Goal: Task Accomplishment & Management: Complete application form

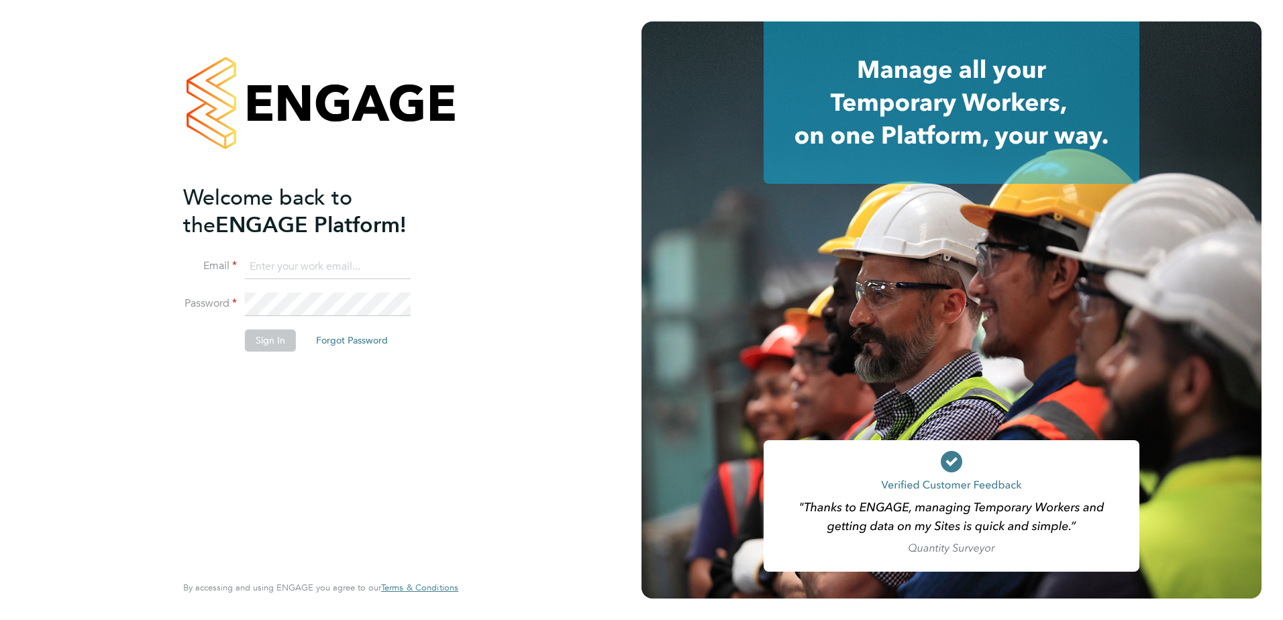
type input "paul.grayston@vistry.co.uk"
click at [270, 338] on button "Sign In" at bounding box center [270, 339] width 51 height 21
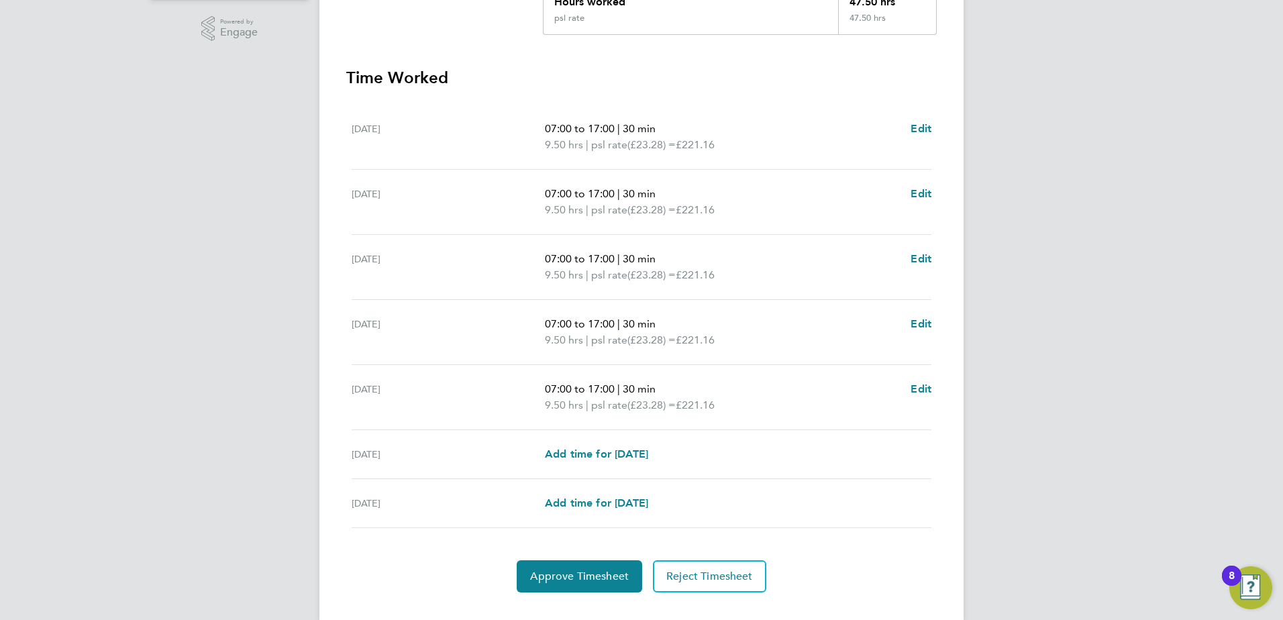
scroll to position [335, 0]
click at [601, 575] on span "Approve Timesheet" at bounding box center [579, 574] width 99 height 13
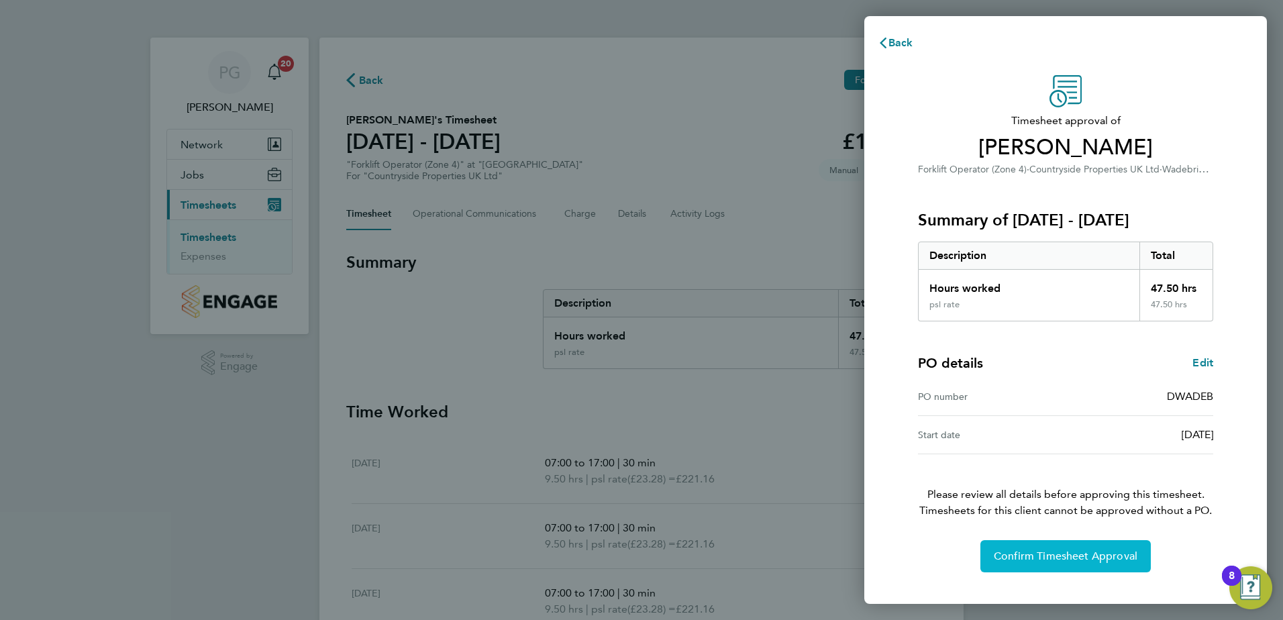
click at [1050, 547] on button "Confirm Timesheet Approval" at bounding box center [1065, 556] width 170 height 32
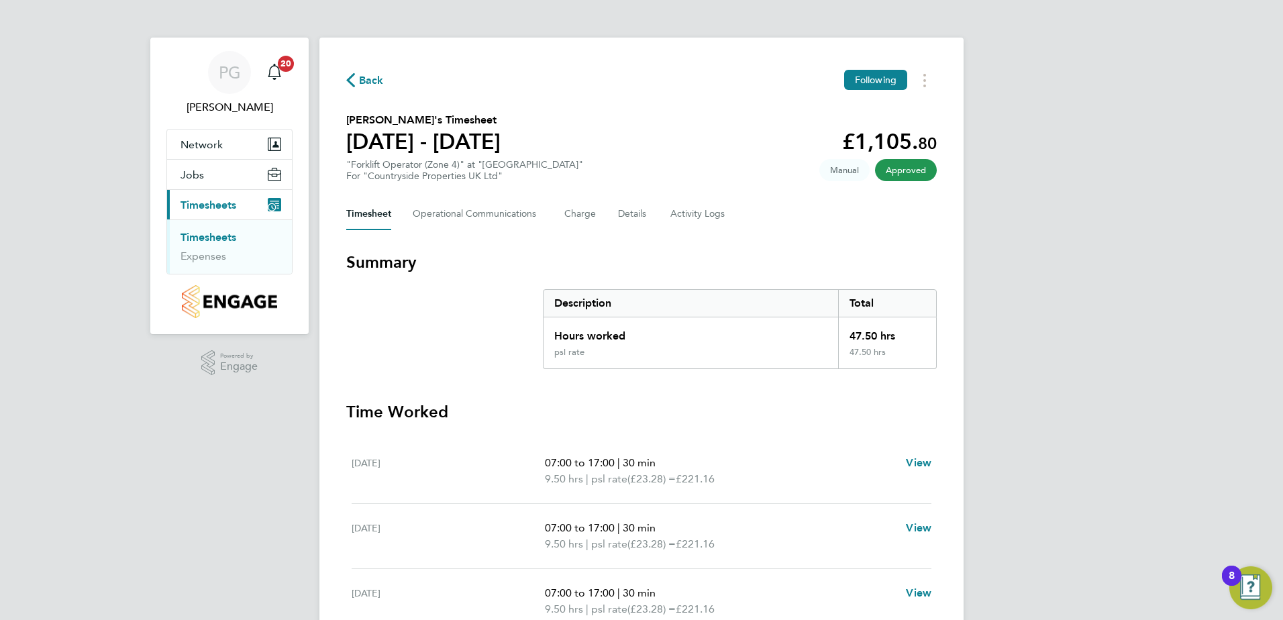
click at [201, 239] on link "Timesheets" at bounding box center [208, 237] width 56 height 13
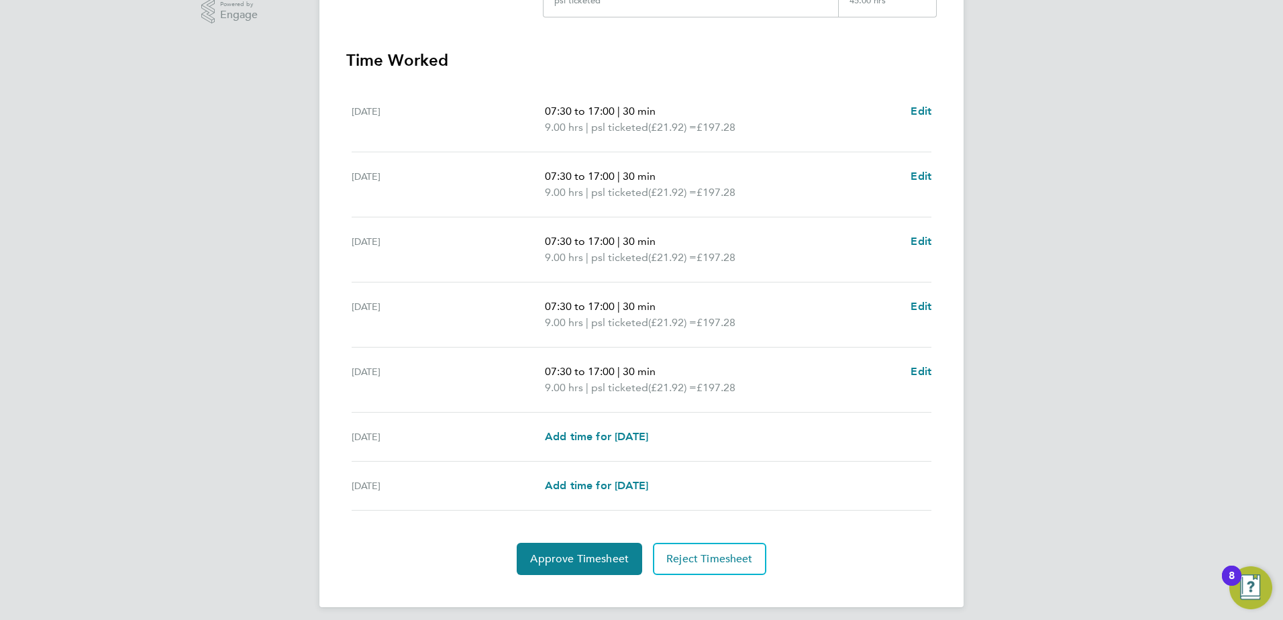
scroll to position [360, 0]
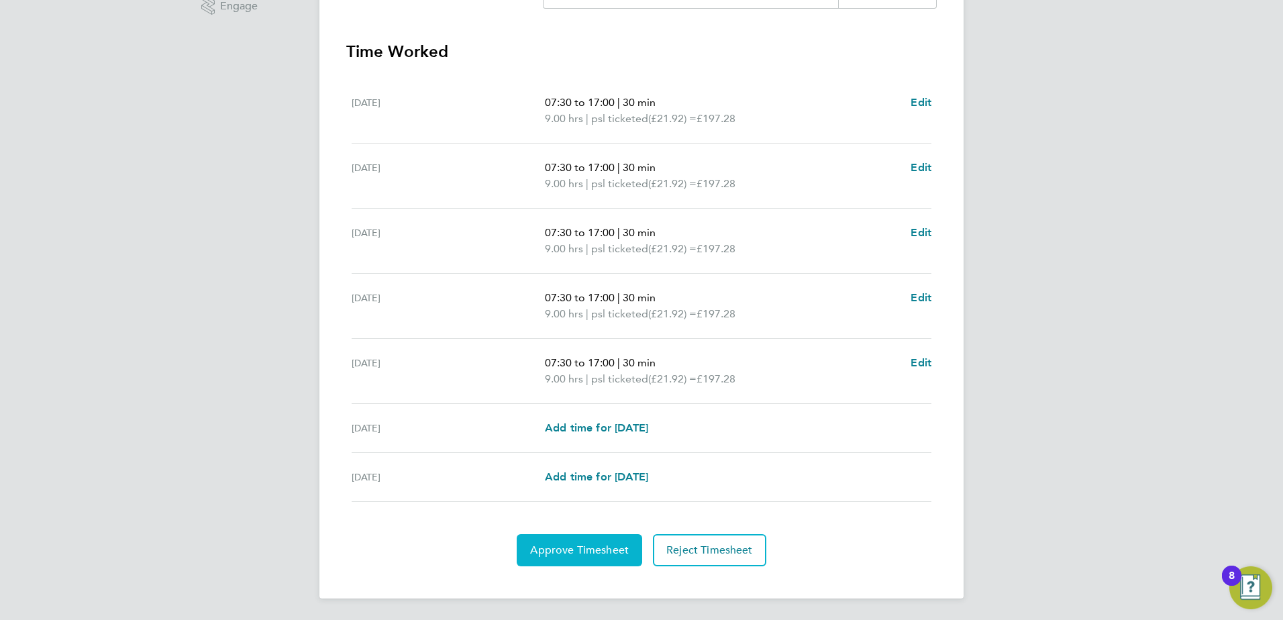
click at [600, 554] on span "Approve Timesheet" at bounding box center [579, 549] width 99 height 13
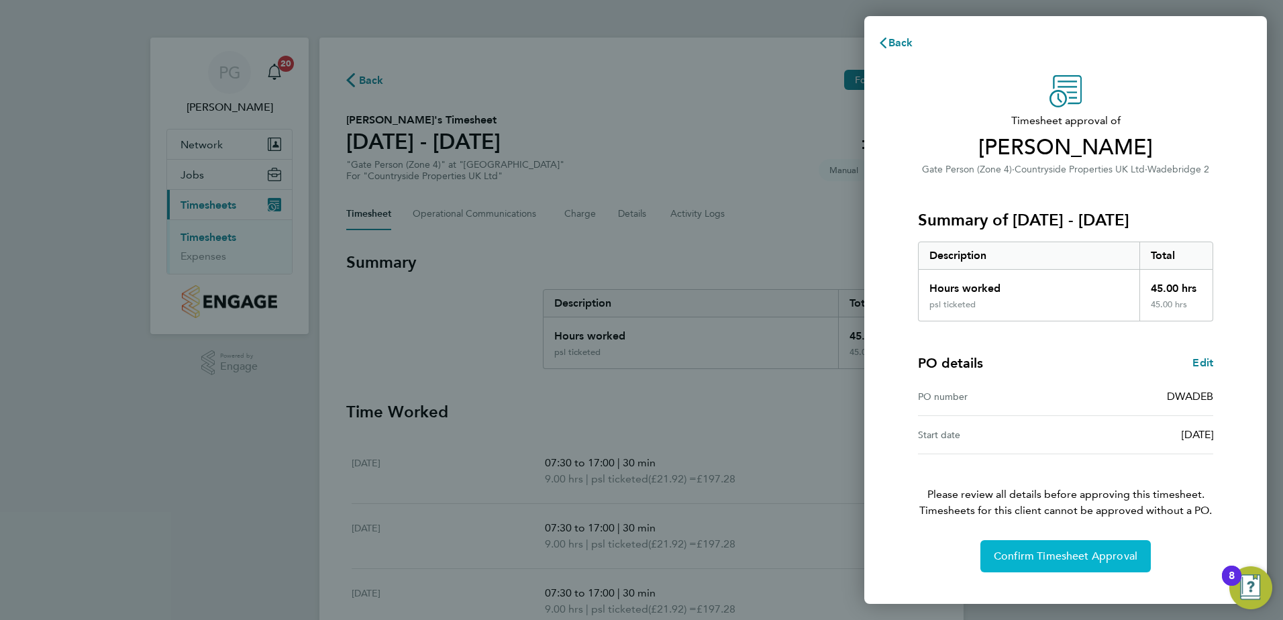
click at [1059, 555] on span "Confirm Timesheet Approval" at bounding box center [1066, 556] width 144 height 13
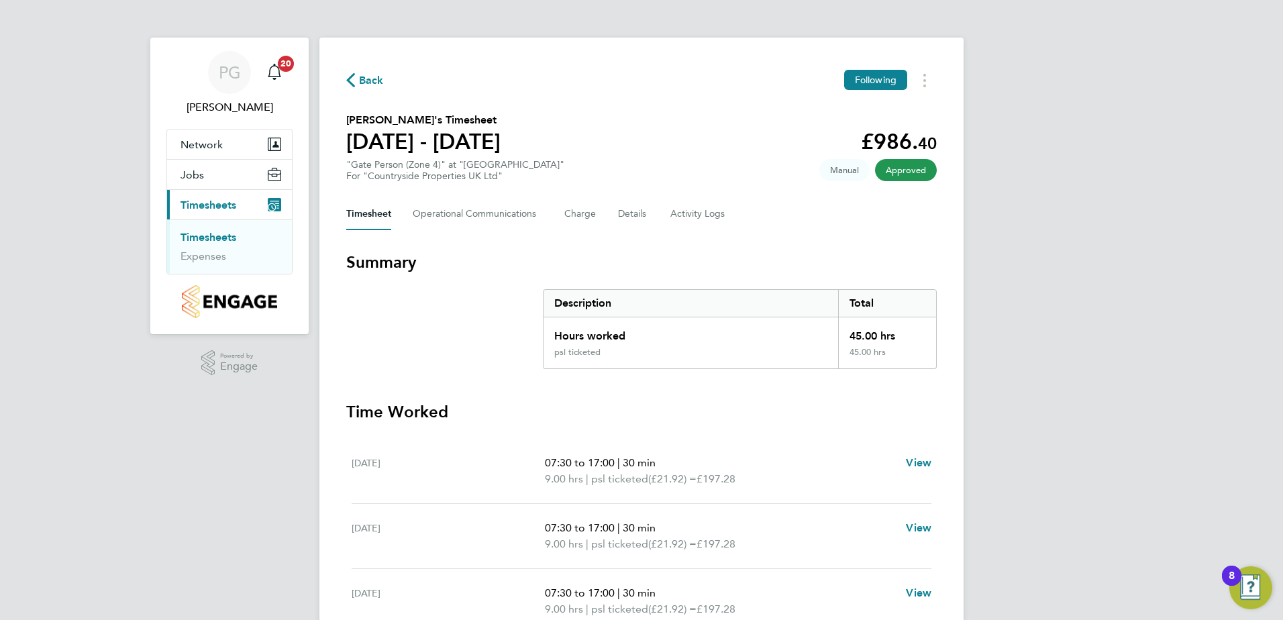
click at [207, 240] on link "Timesheets" at bounding box center [208, 237] width 56 height 13
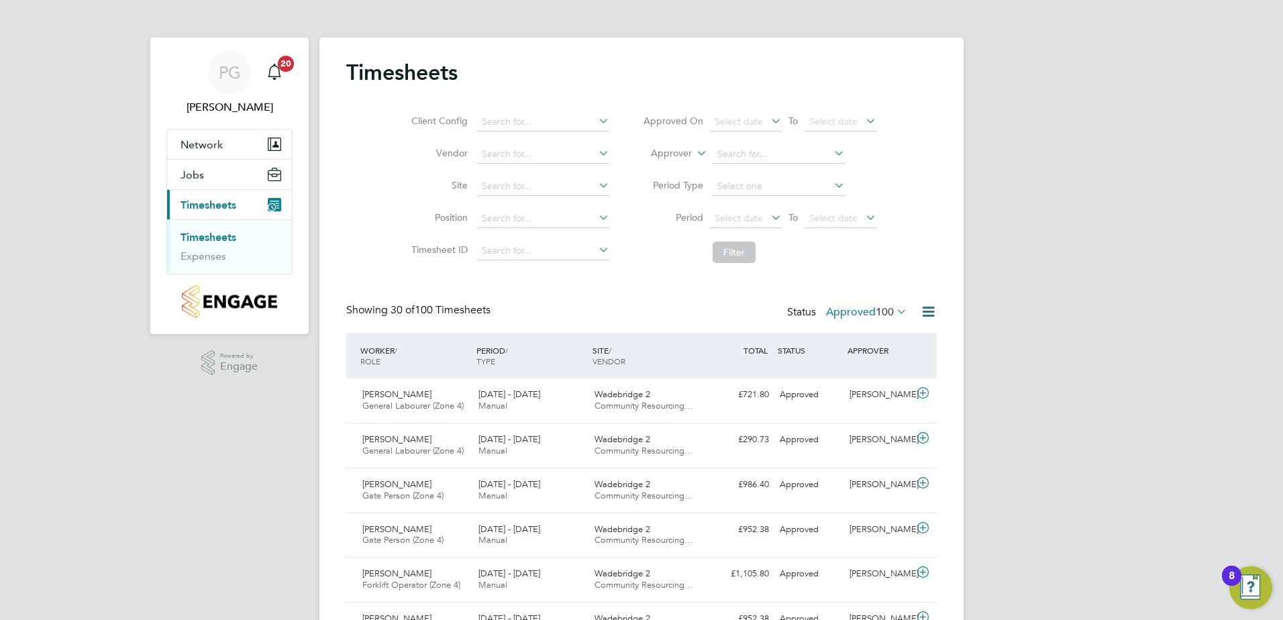
click at [203, 203] on span "Timesheets" at bounding box center [208, 205] width 56 height 13
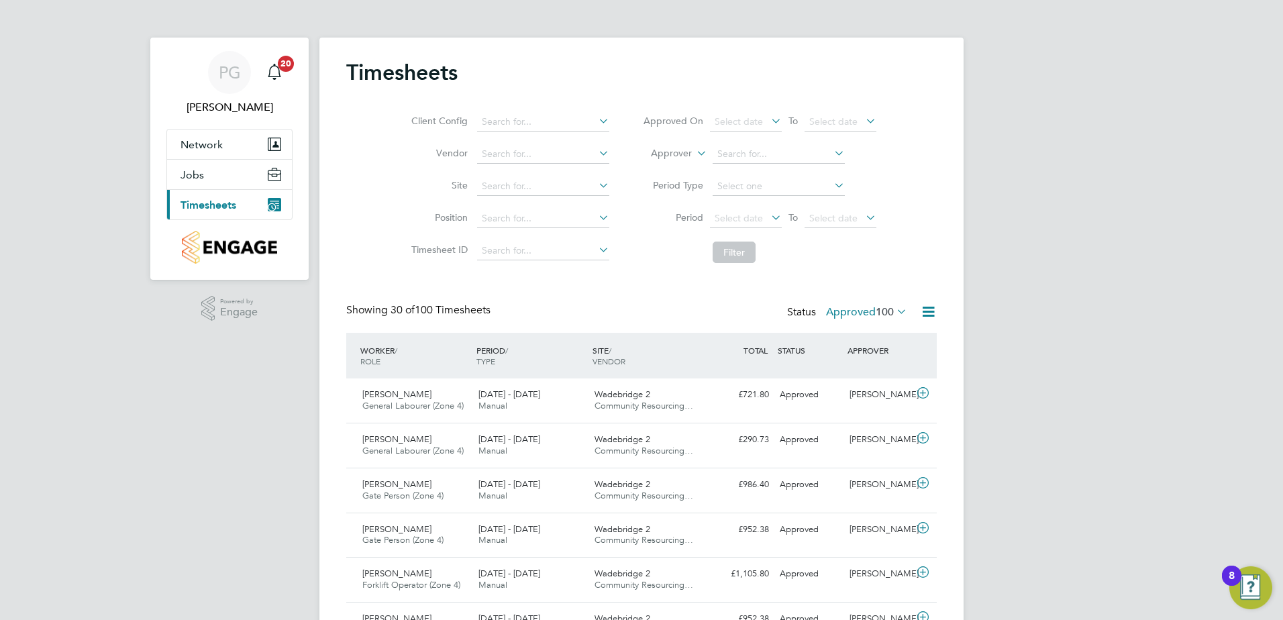
click at [203, 203] on span "Timesheets" at bounding box center [208, 205] width 56 height 13
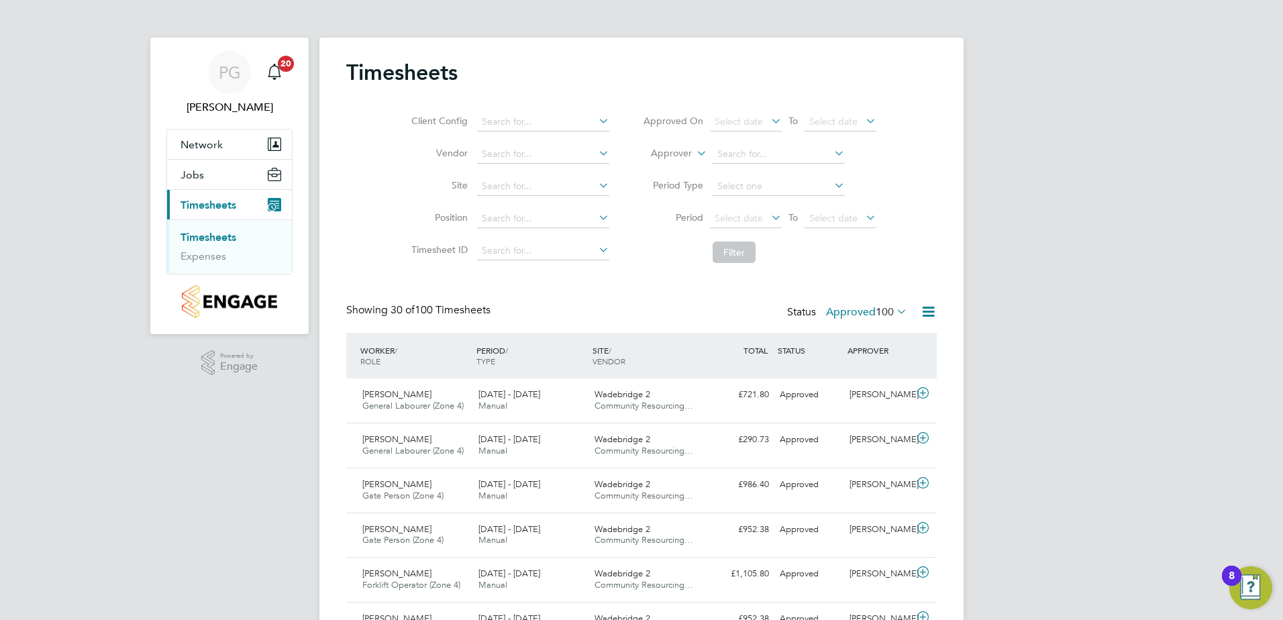
click at [208, 236] on link "Timesheets" at bounding box center [208, 237] width 56 height 13
